Goal: Task Accomplishment & Management: Complete application form

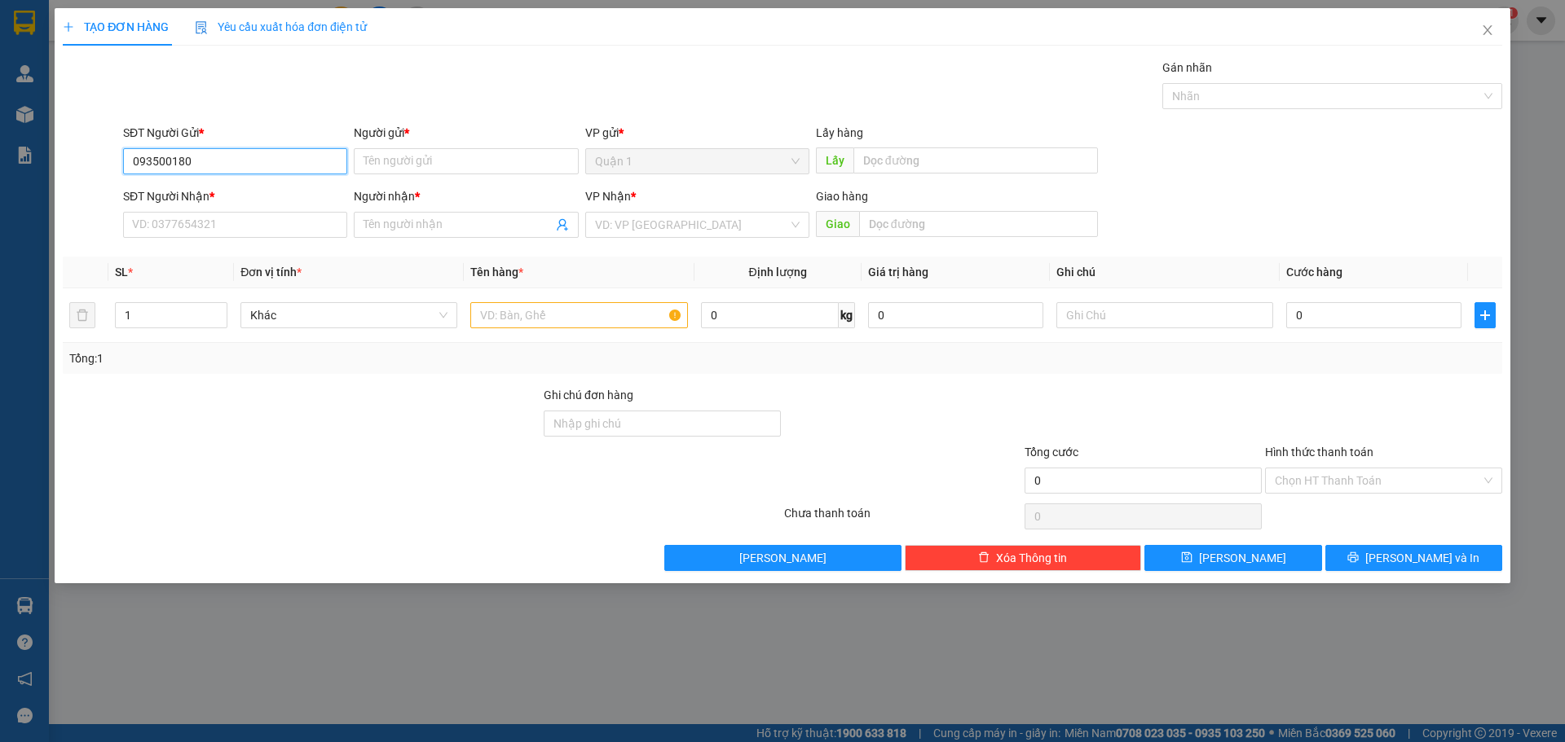
type input "0935001809"
click at [269, 190] on div "0935001809 - Uyên Nhi" at bounding box center [235, 194] width 205 height 18
type input "Uyên Nhi"
type input "0935001809"
type input "Uyên Nhi"
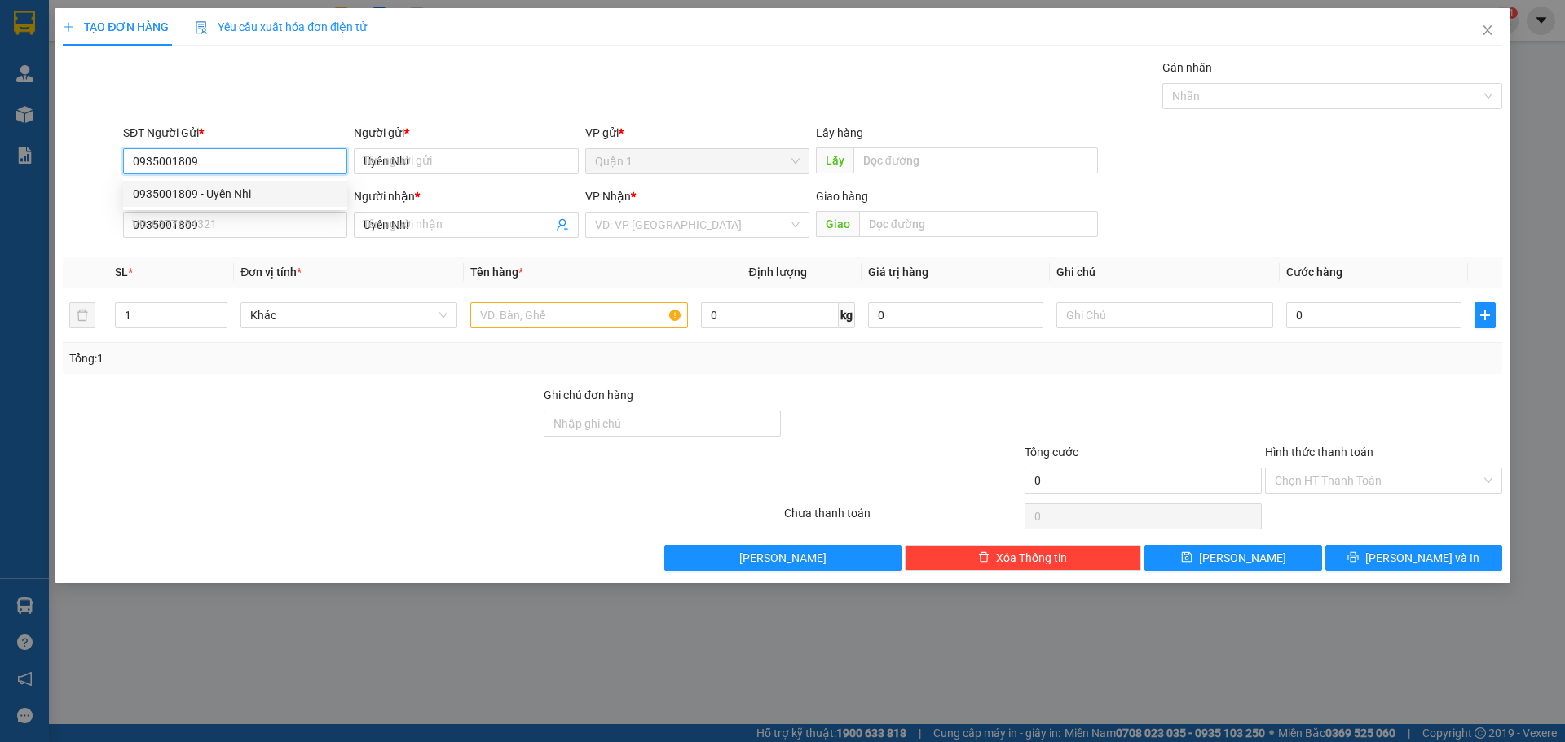
type input "40.000"
type input "0935001809"
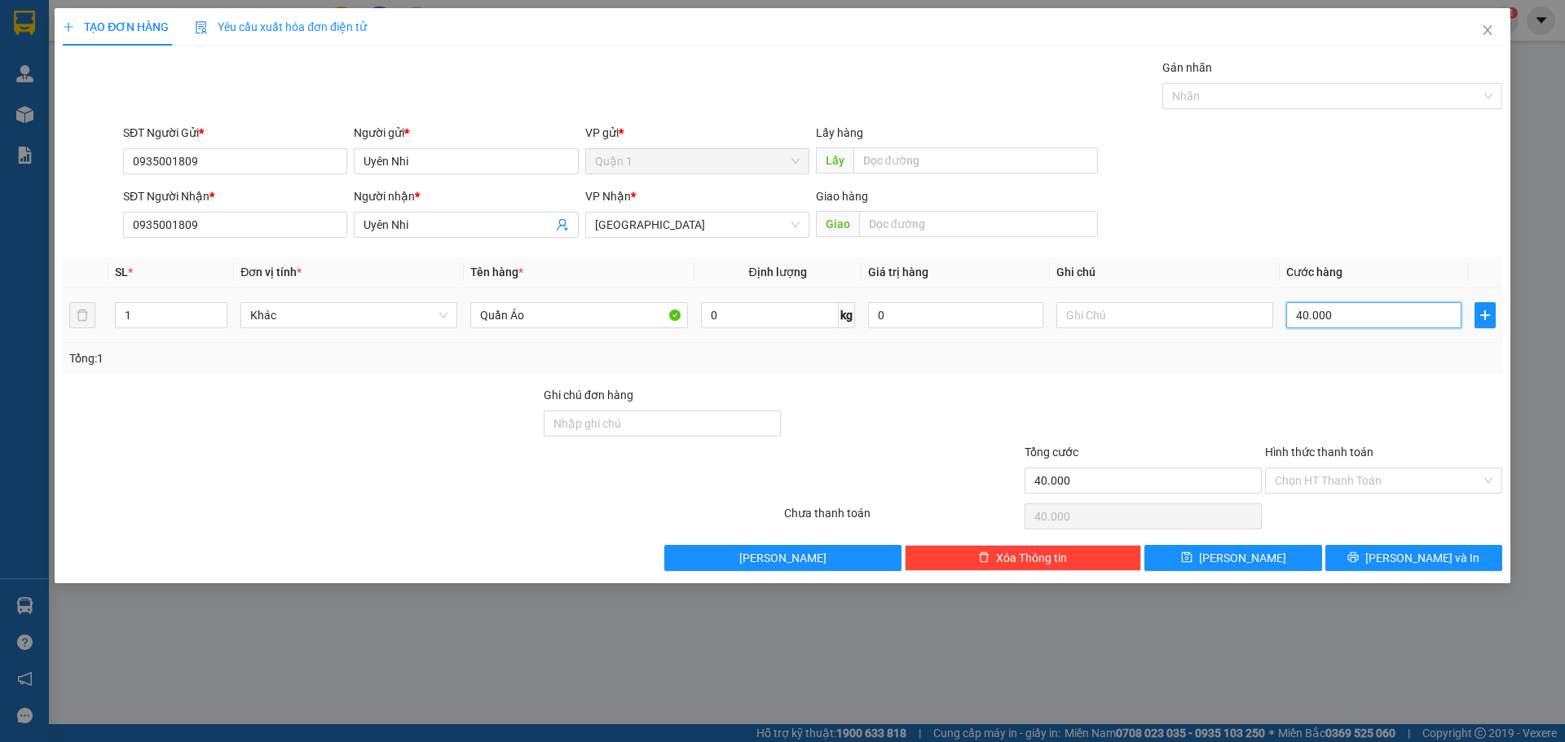
click at [1315, 315] on input "40.000" at bounding box center [1373, 315] width 175 height 26
click at [1204, 376] on div "Transit Pickup Surcharge Ids Transit Deliver Surcharge Ids Transit Deliver Surc…" at bounding box center [782, 315] width 1439 height 513
click at [1376, 556] on button "[PERSON_NAME] và In" at bounding box center [1413, 558] width 177 height 26
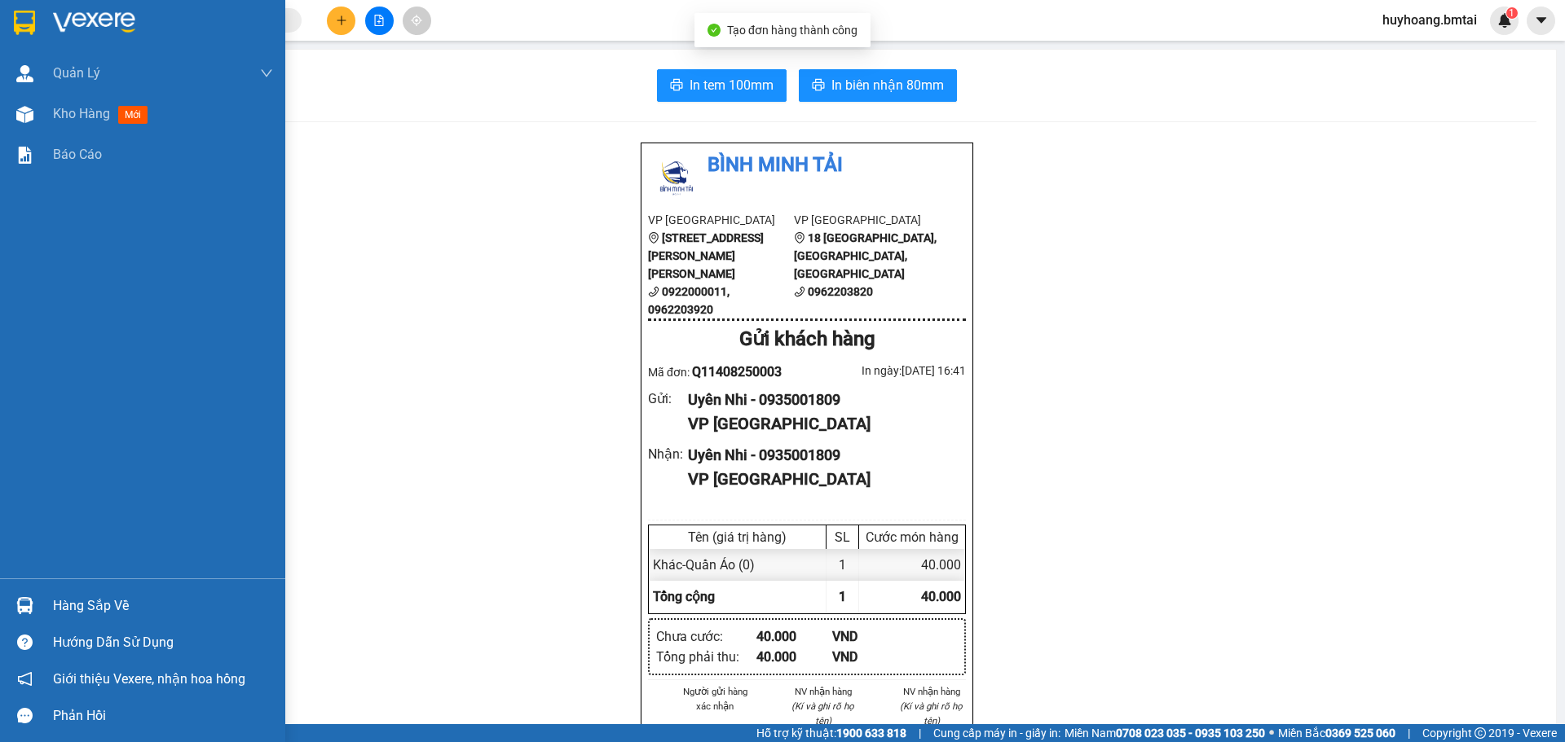
click at [40, 25] on div at bounding box center [142, 26] width 285 height 53
